Goal: Information Seeking & Learning: Learn about a topic

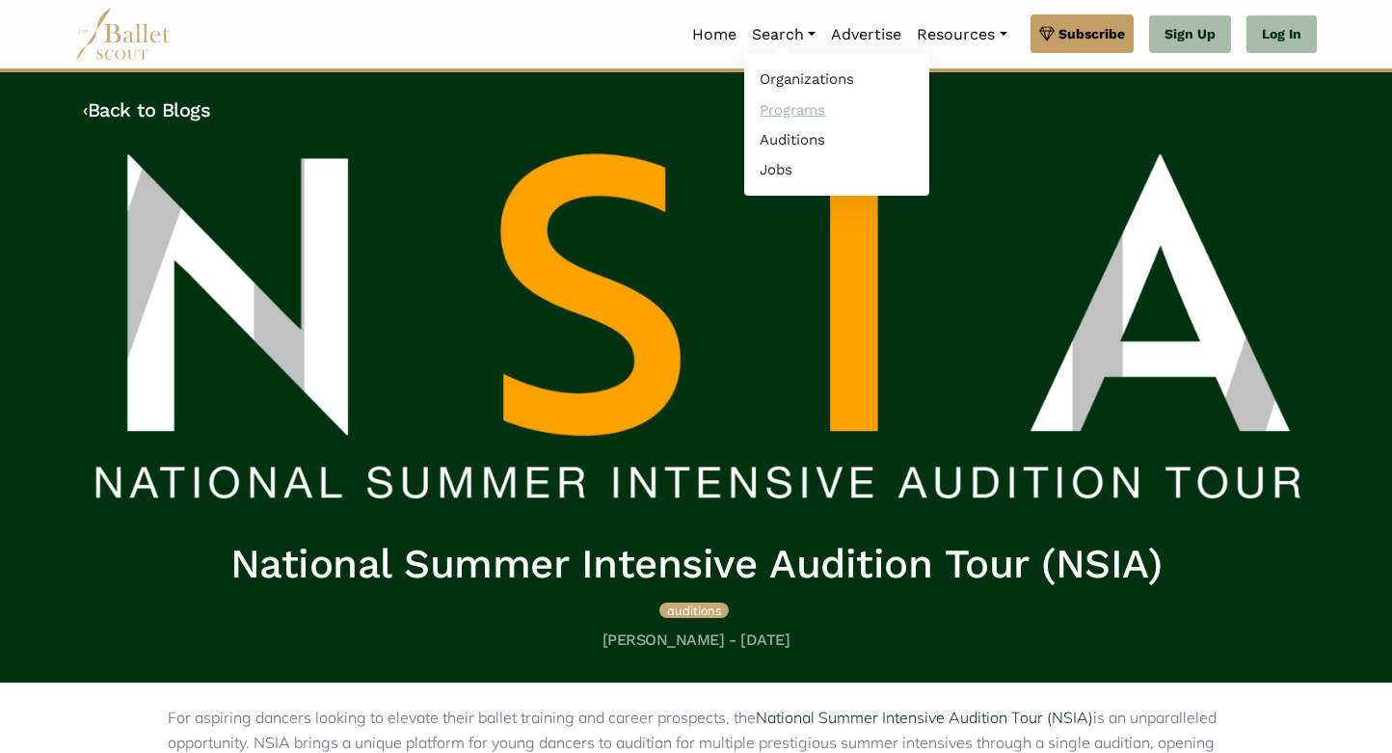
click at [767, 108] on link "Programs" at bounding box center [836, 109] width 185 height 30
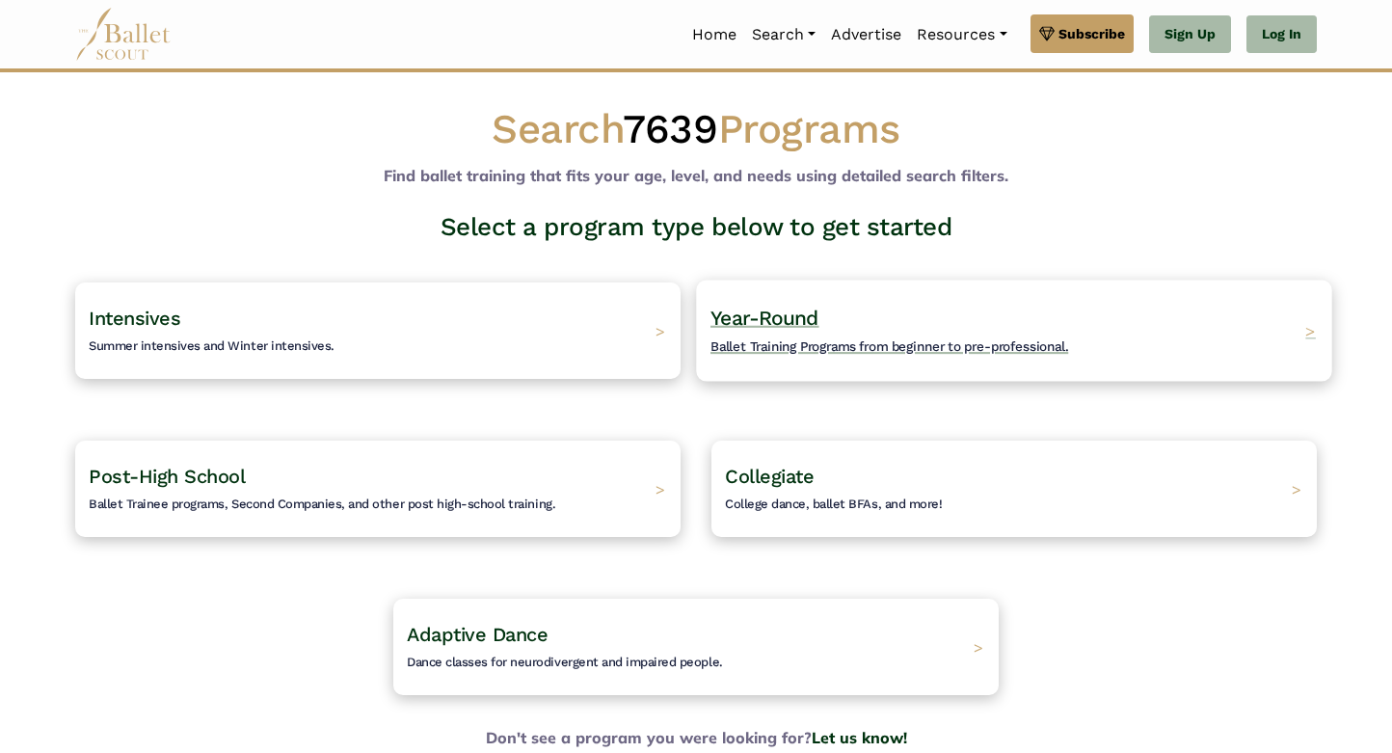
click at [805, 334] on h4 "Year-Round Ballet Training Programs from beginner to pre-professional." at bounding box center [889, 331] width 358 height 53
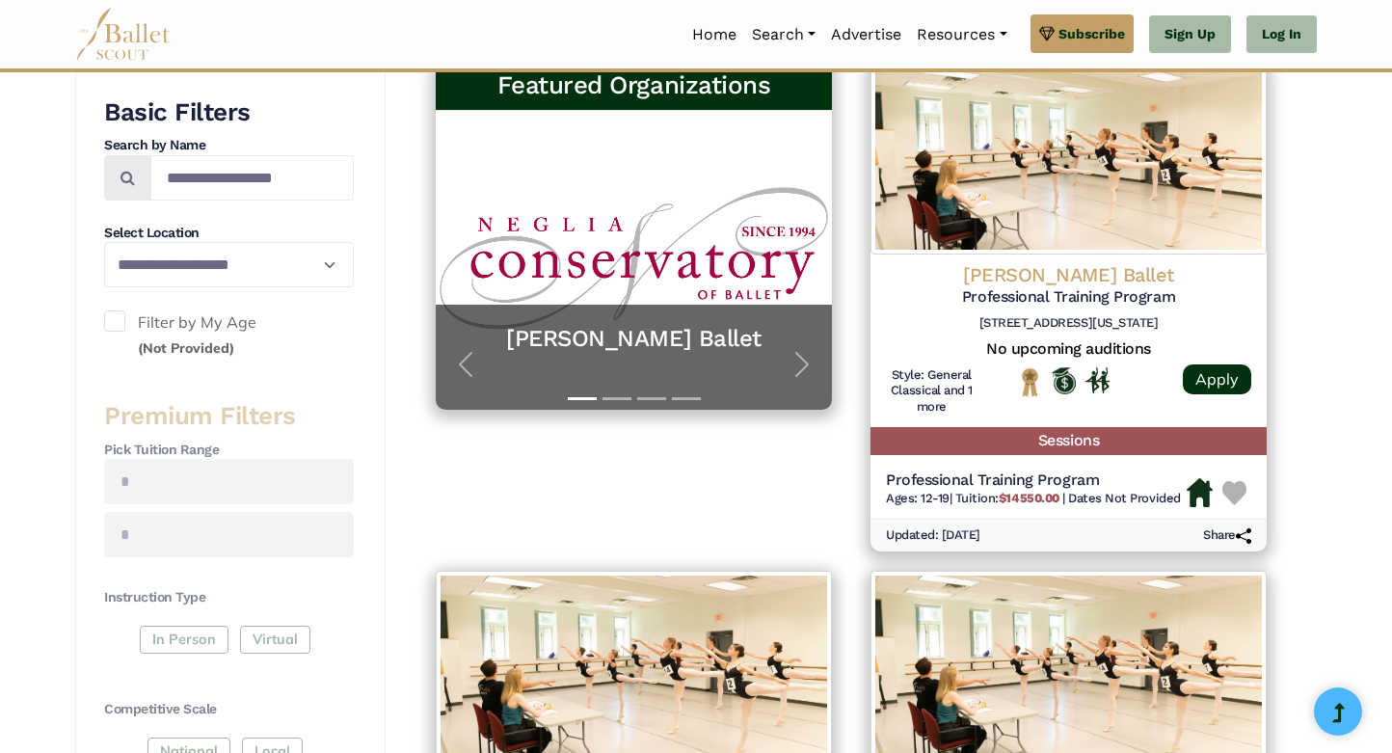
scroll to position [380, 0]
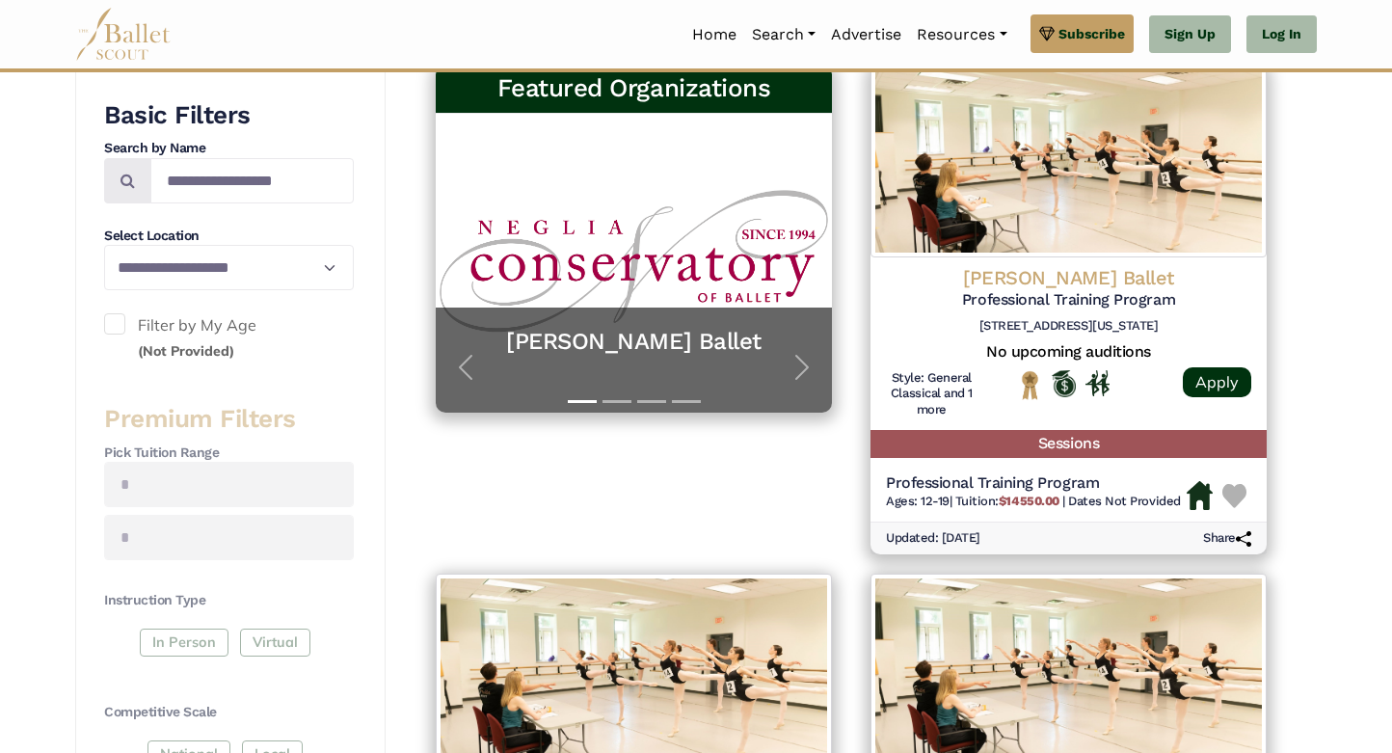
click at [126, 315] on label "Filter by My Age (Not Provided)" at bounding box center [229, 337] width 250 height 49
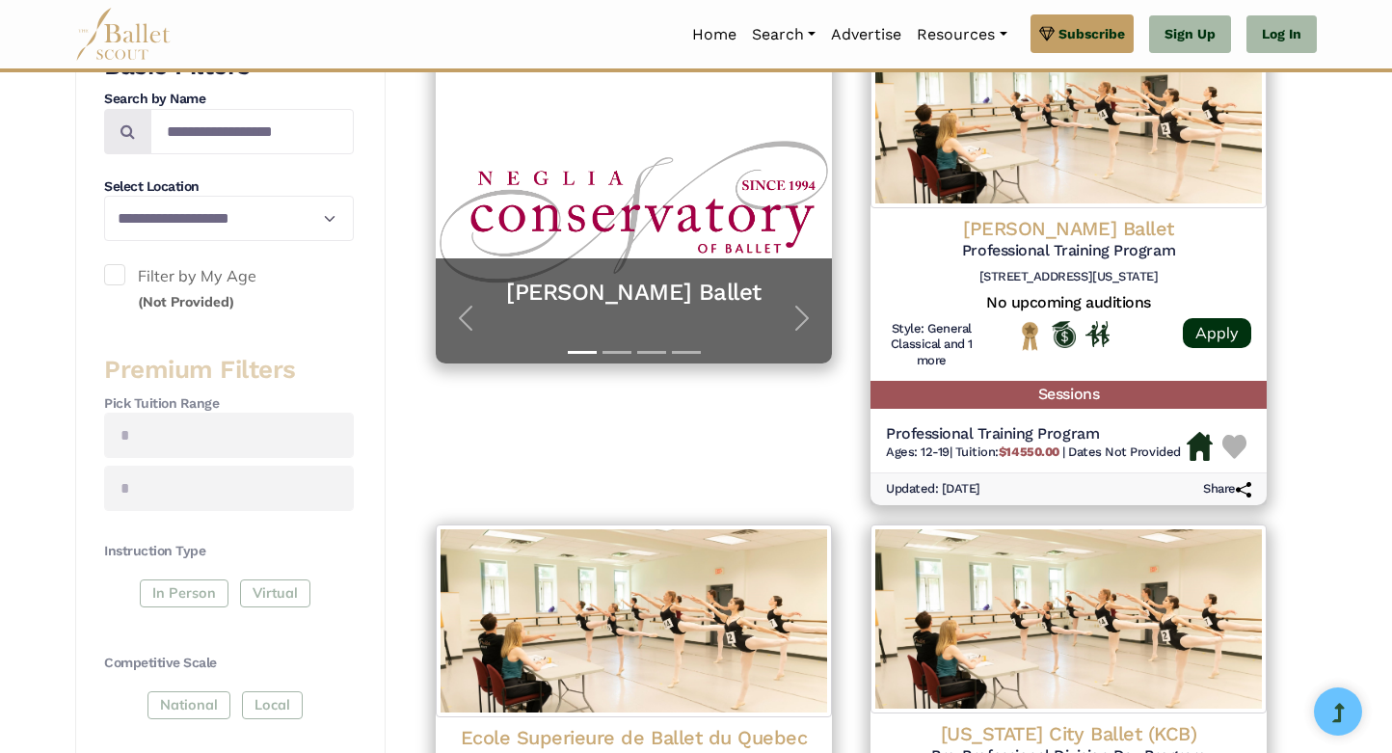
scroll to position [414, 0]
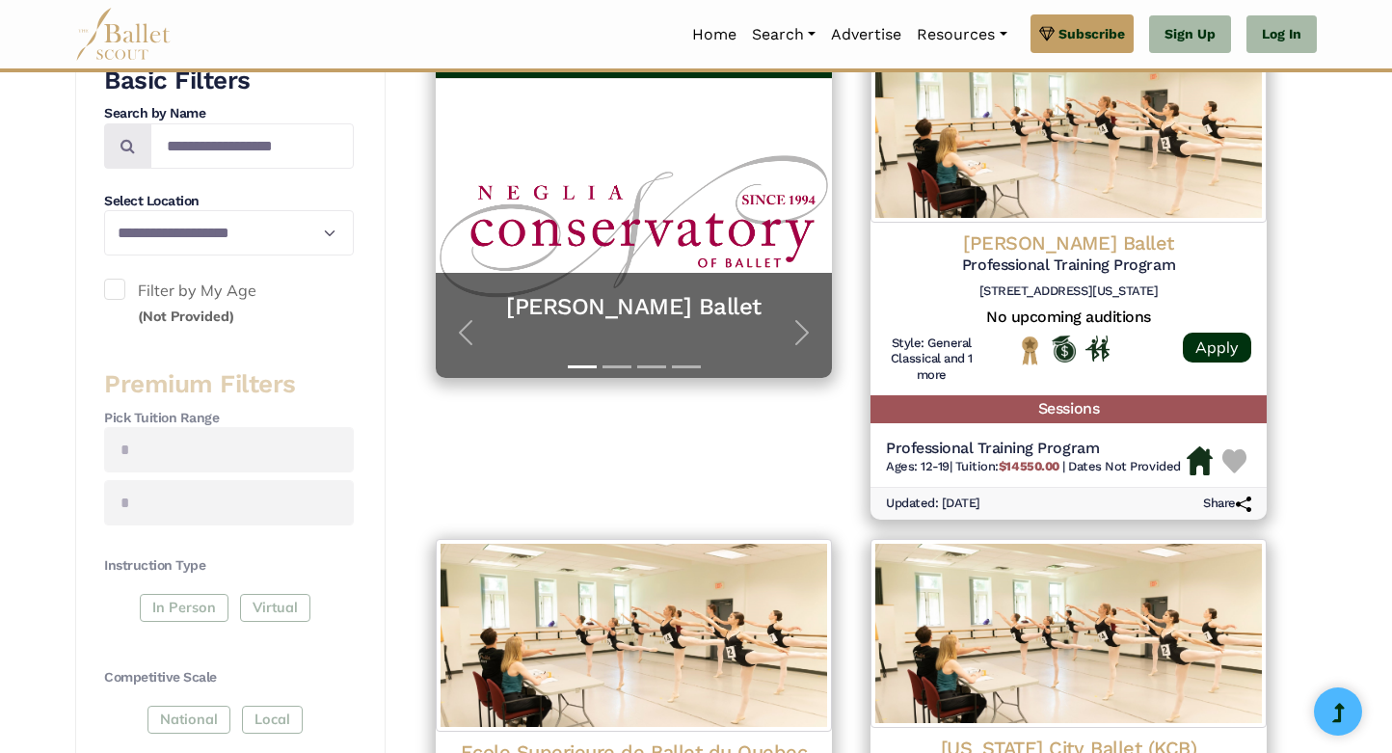
click at [116, 283] on span at bounding box center [114, 289] width 21 height 21
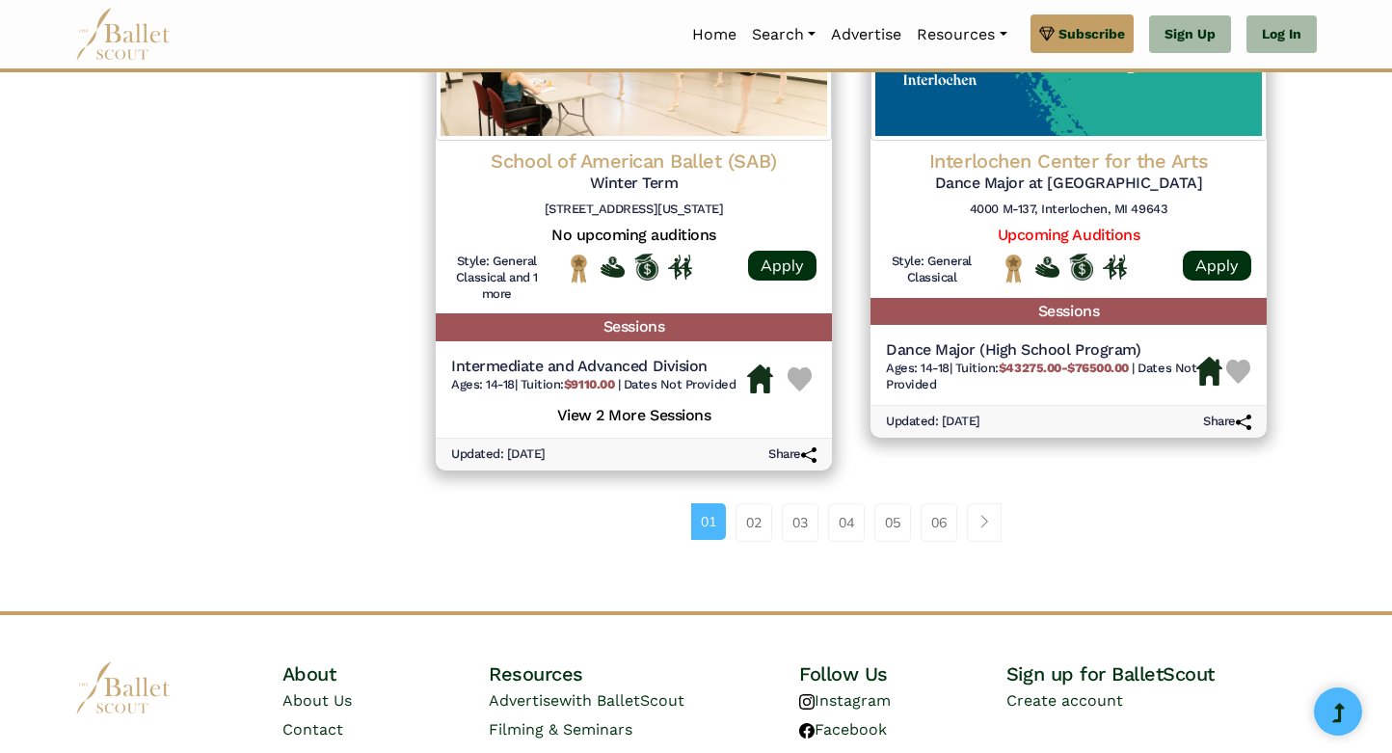
scroll to position [2710, 0]
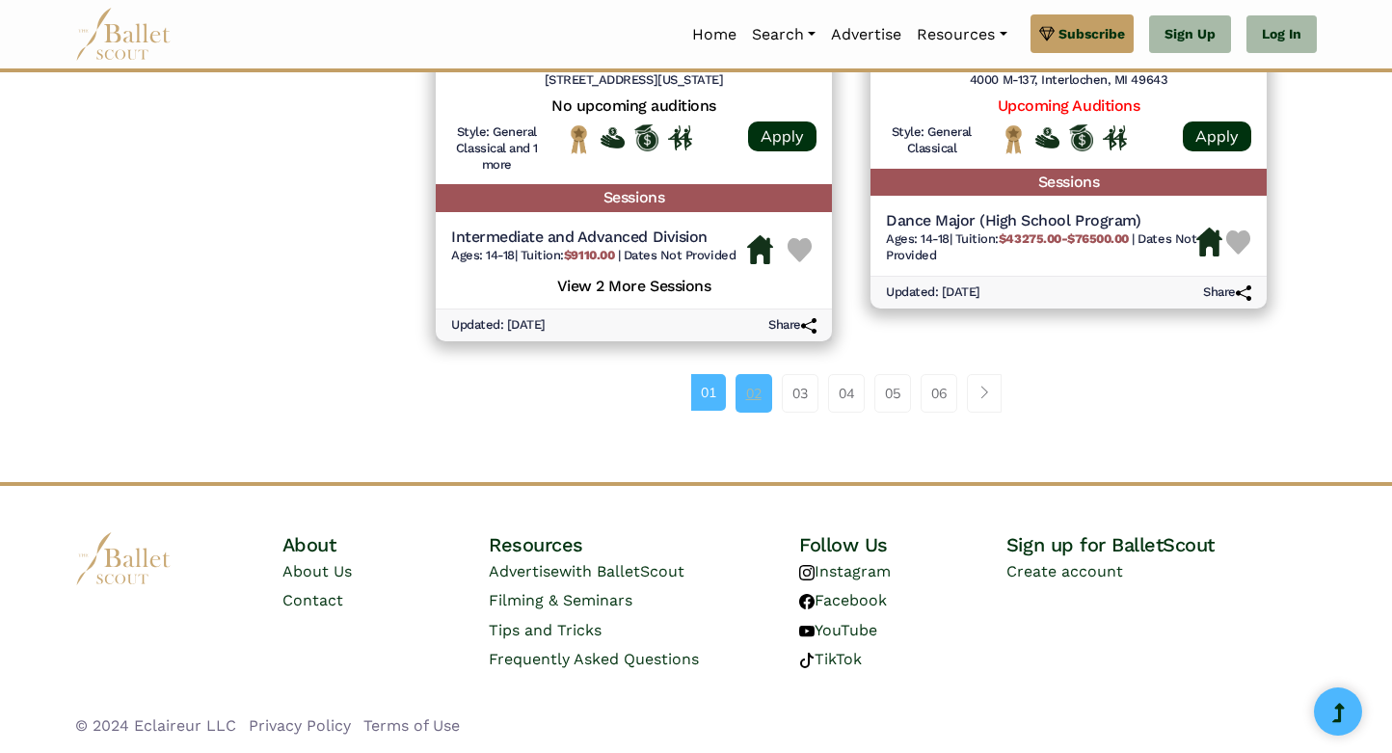
click at [748, 393] on link "02" at bounding box center [753, 393] width 37 height 39
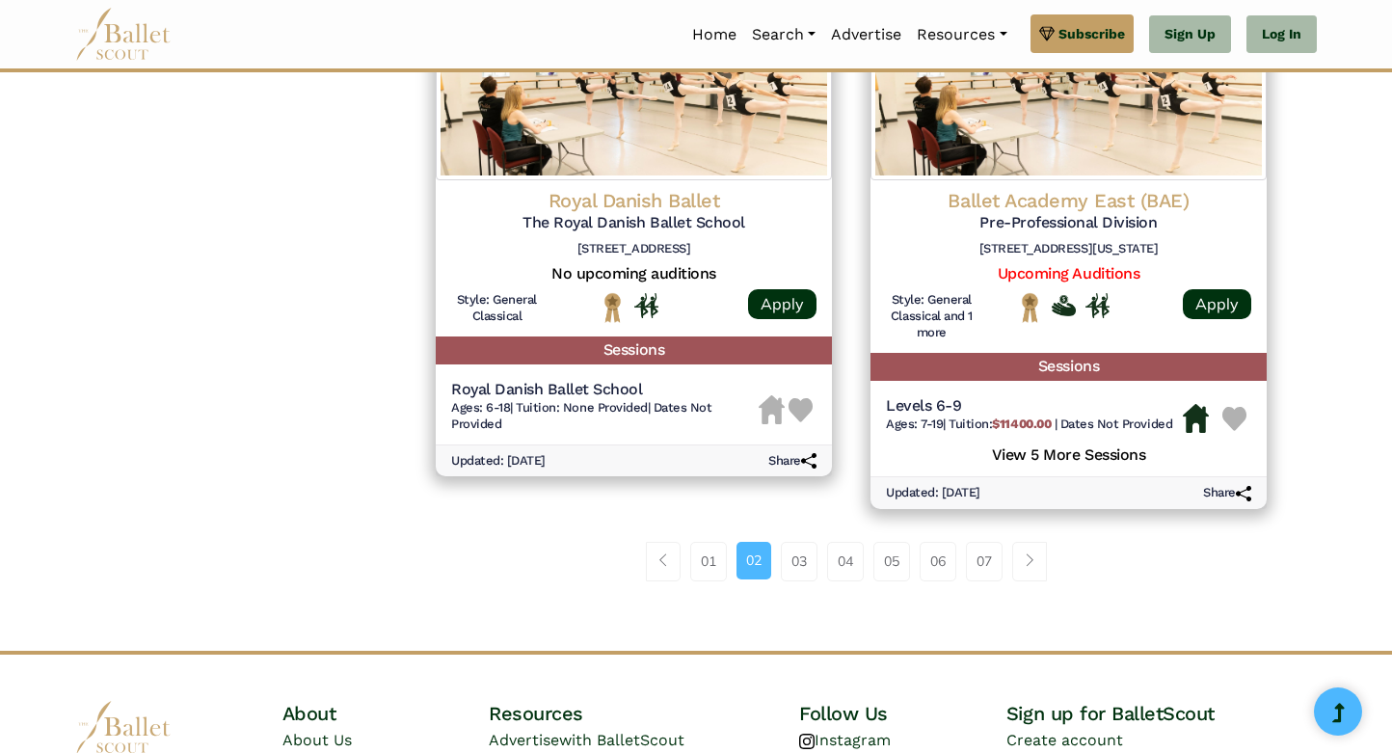
scroll to position [2638, 0]
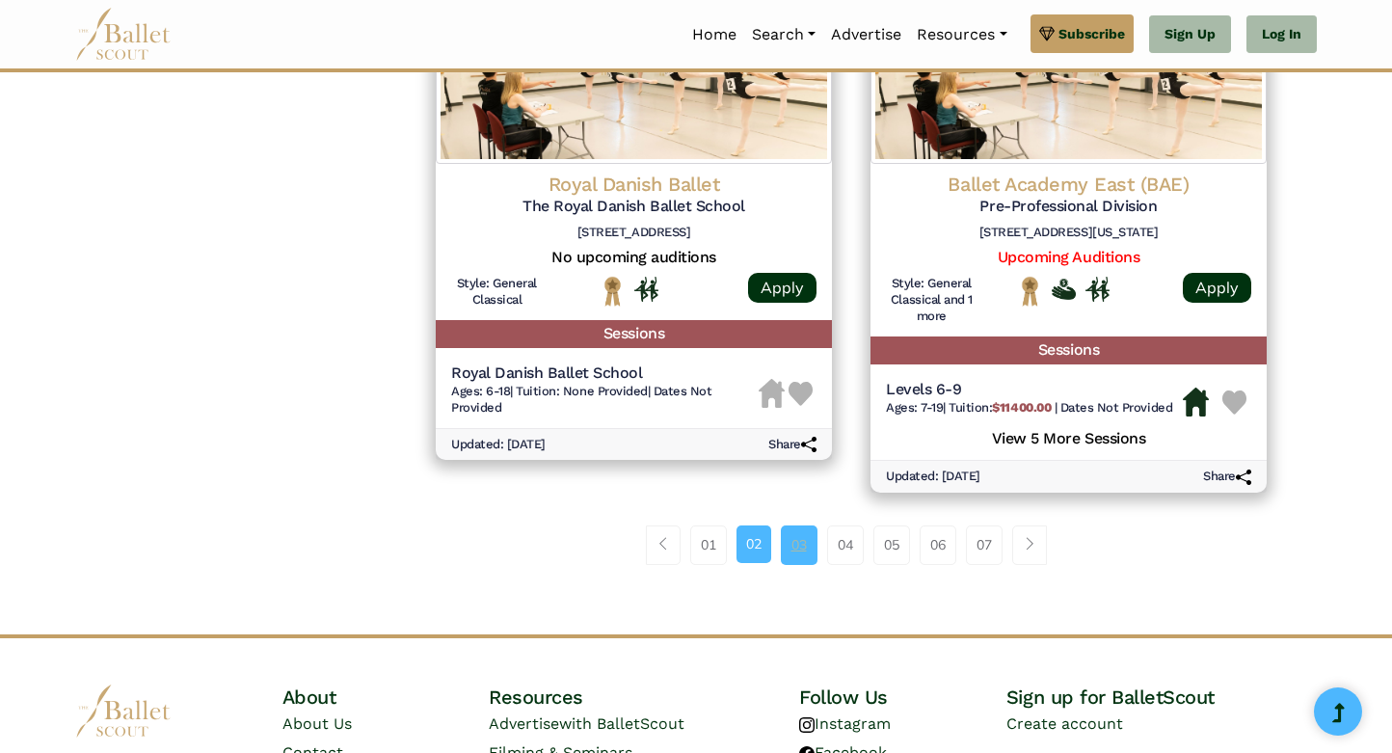
click at [804, 554] on link "03" at bounding box center [799, 544] width 37 height 39
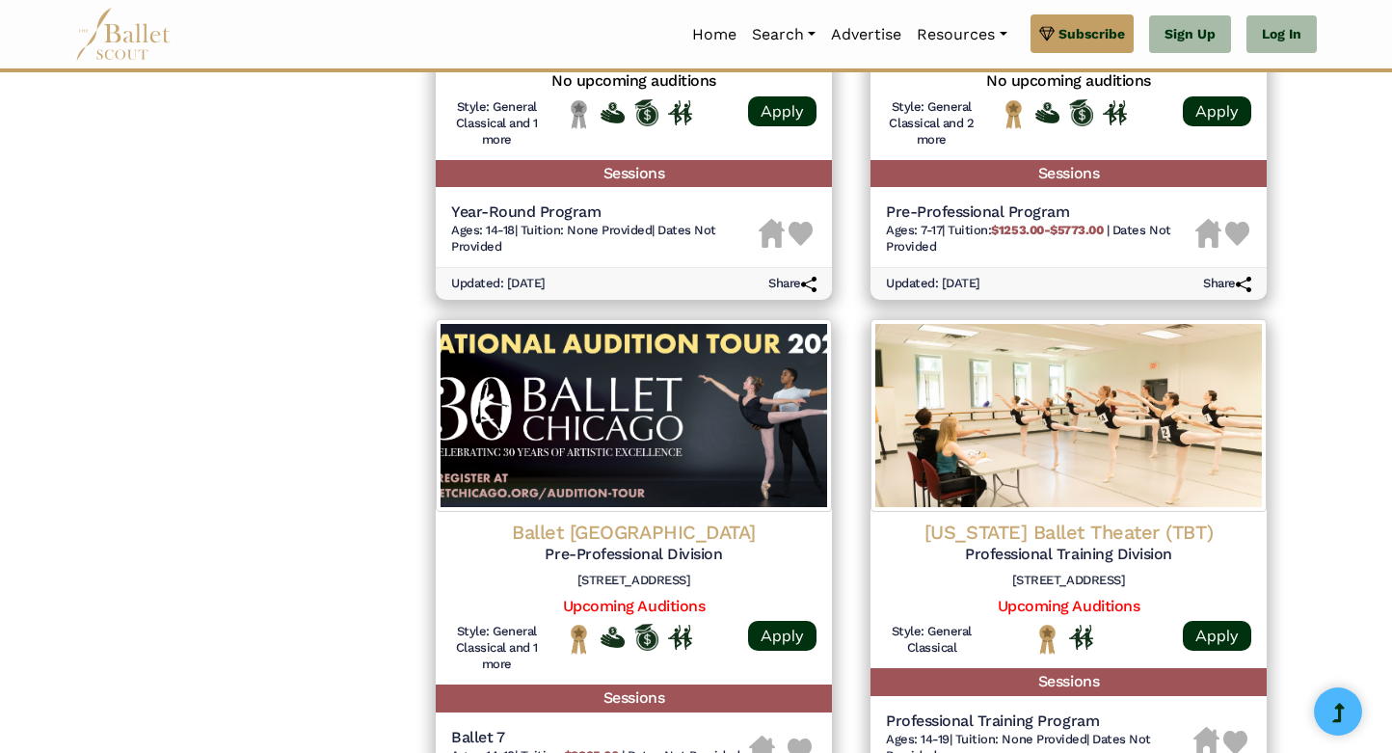
scroll to position [2318, 0]
